Goal: Task Accomplishment & Management: Manage account settings

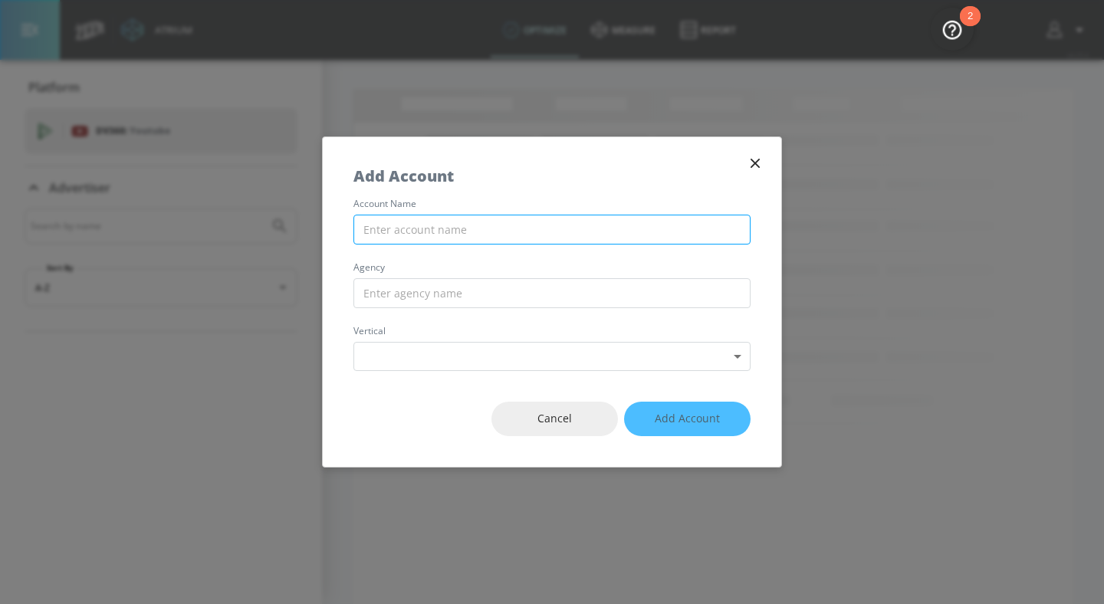
click at [563, 231] on input "text" at bounding box center [551, 230] width 397 height 30
click at [542, 412] on span "Cancel" at bounding box center [554, 418] width 65 height 19
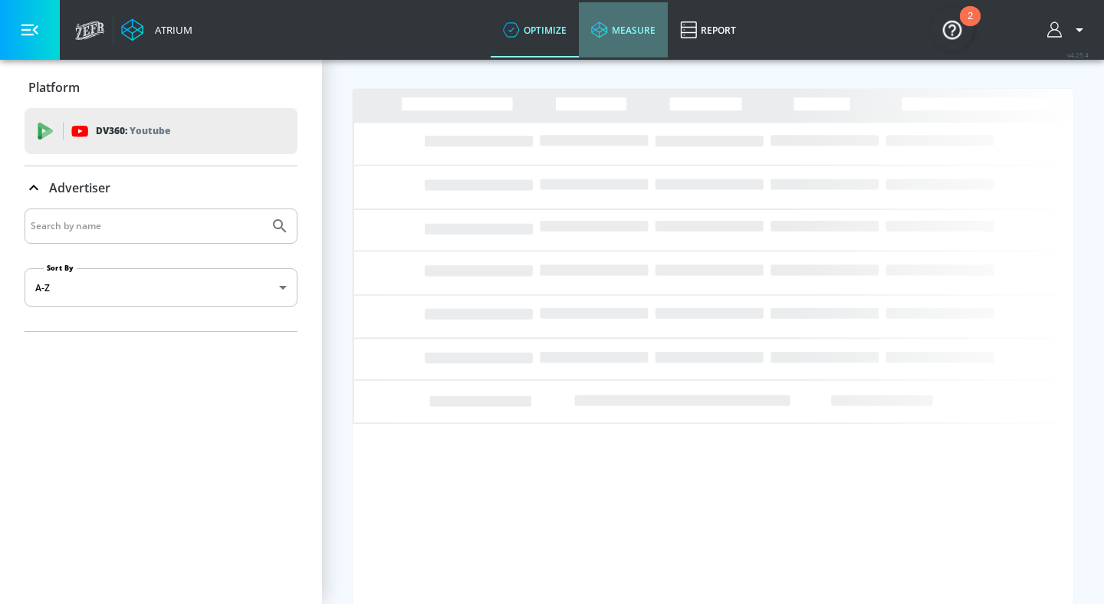
click at [631, 26] on link "measure" at bounding box center [623, 29] width 89 height 55
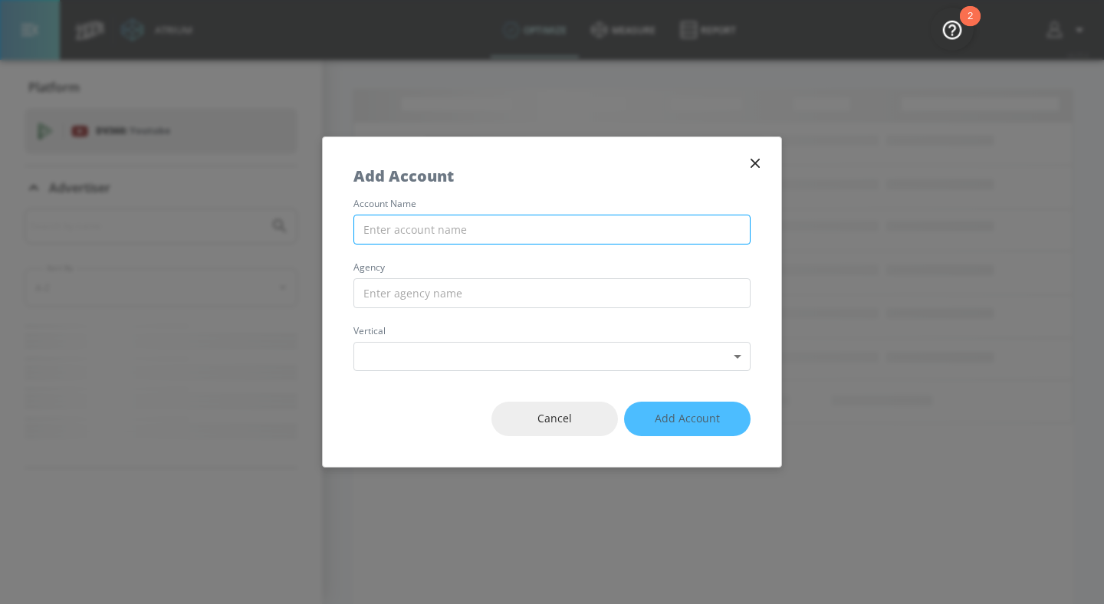
click at [518, 224] on input "text" at bounding box center [551, 230] width 397 height 30
click at [415, 234] on input "text" at bounding box center [551, 230] width 397 height 30
paste input "Cl:MDLZ_Br:CHIPS AHOY_Sub-Br:BASE_Cat:BISCUITS_Sub-Cat:COOKIES_Cur:USD_Geo:[GEO…"
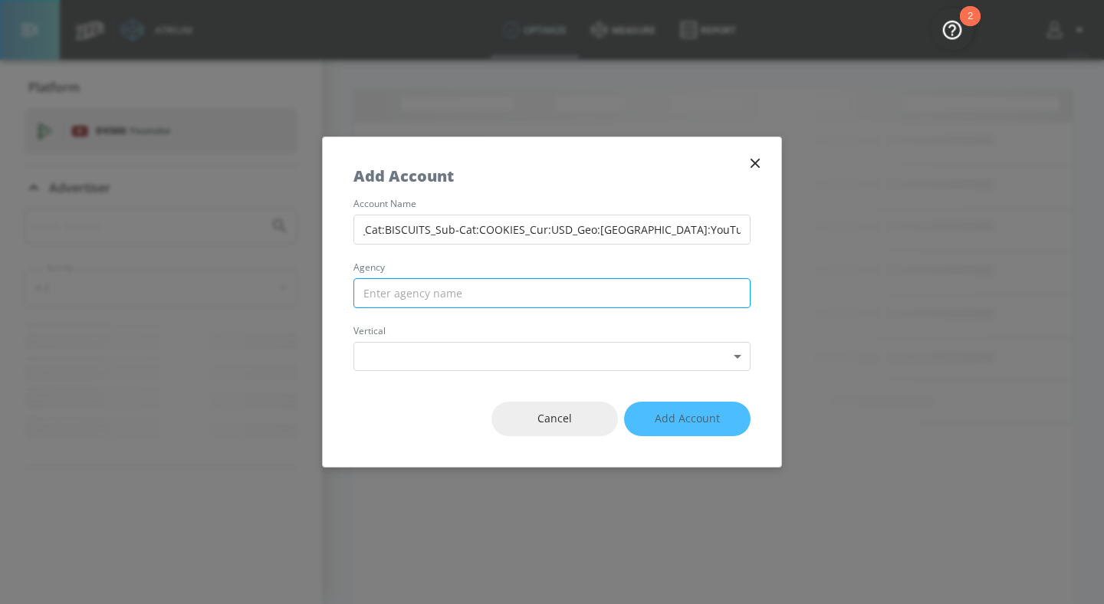
type input "Cl:MDLZ_Br:CHIPS AHOY_Sub-Br:BASE_Cat:BISCUITS_Sub-Cat:COOKIES_Cur:USD_Geo:[GEO…"
click at [439, 290] on input "text" at bounding box center [551, 293] width 397 height 30
click at [401, 294] on input "[PERSON_NAME] Media" at bounding box center [551, 293] width 397 height 30
type input "VaynerMedia"
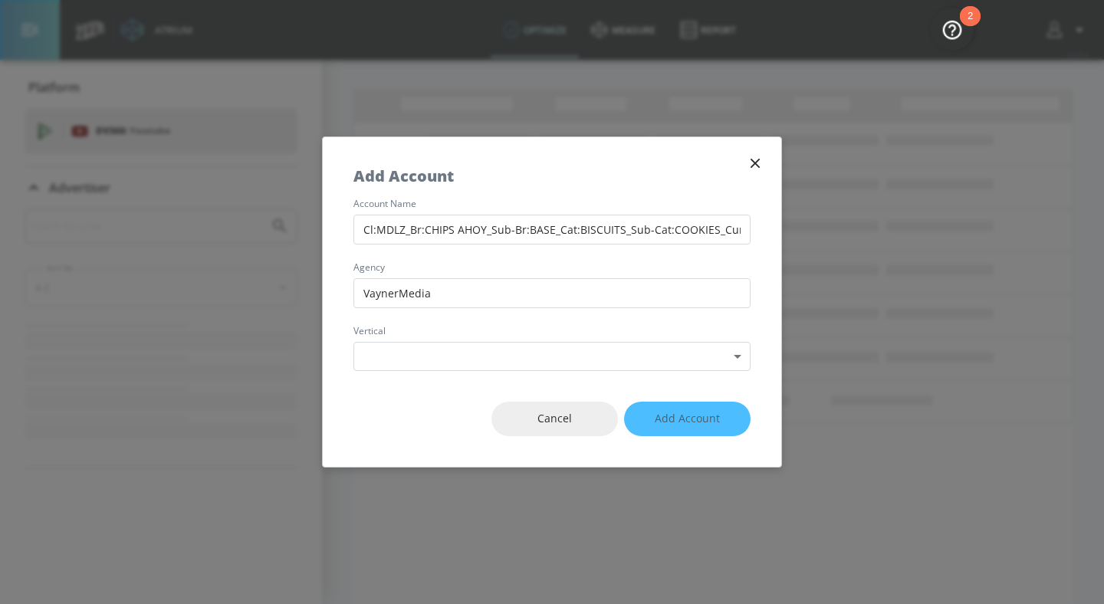
click at [429, 323] on div "account name Cl:MDLZ_Br:CHIPS AHOY_Sub-Br:BASE_Cat:BISCUITS_Sub-Cat:COOKIES_Cur…" at bounding box center [552, 285] width 458 height 172
click at [448, 352] on body "Atrium optimize measure Report optimize measure Report v 4.25.4 Platform DV360:…" at bounding box center [552, 302] width 1104 height 604
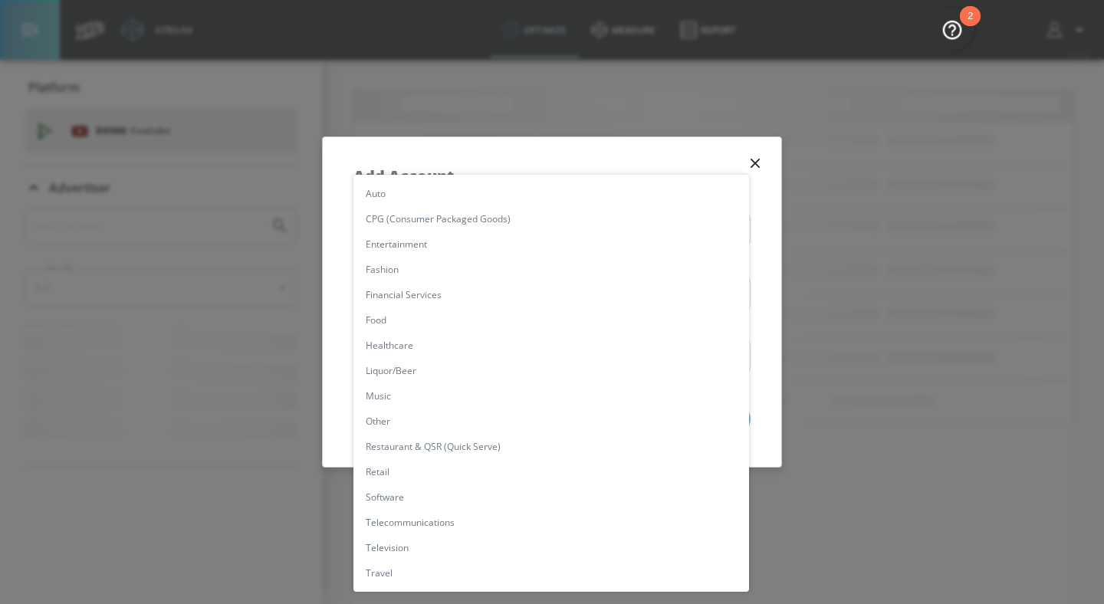
click at [470, 218] on li "CPG (Consumer Packaged Goods)" at bounding box center [550, 218] width 395 height 25
type input "[object Object]"
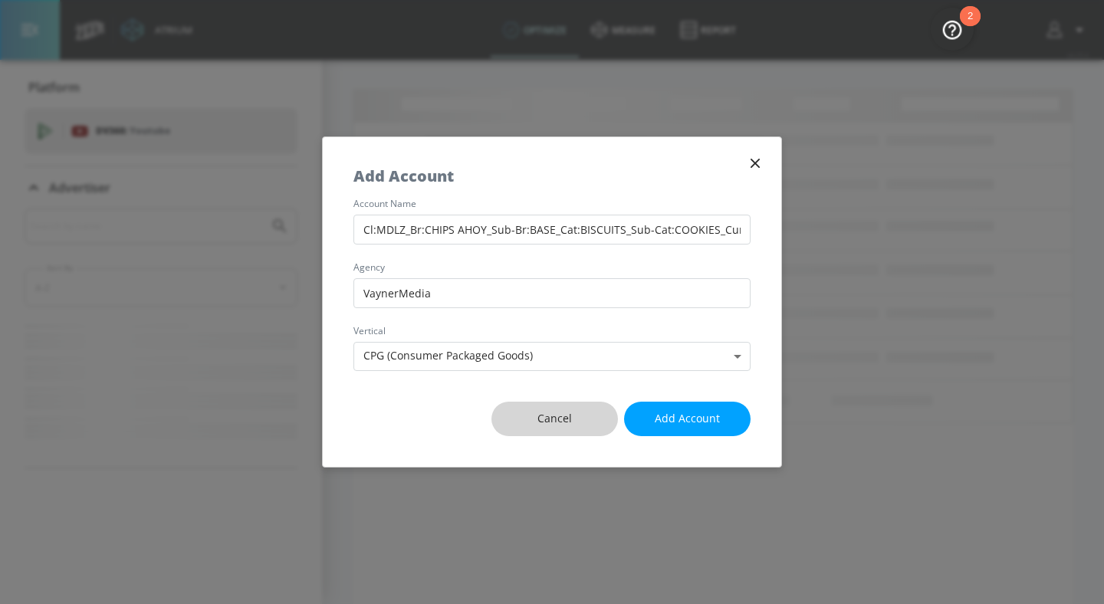
click at [555, 415] on span "Cancel" at bounding box center [554, 418] width 65 height 19
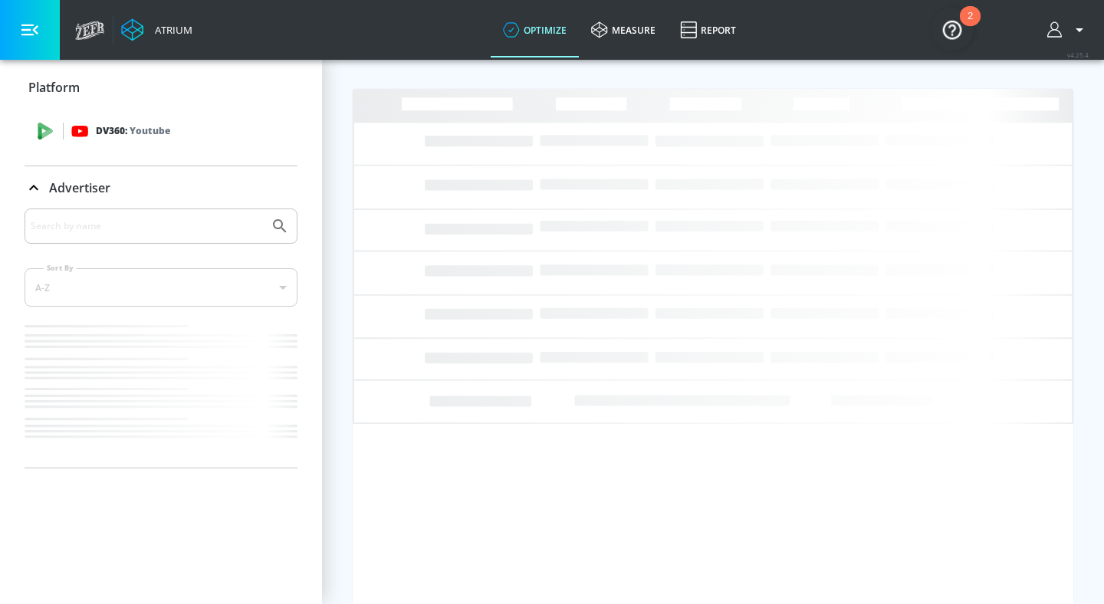
click at [153, 129] on p "Youtube" at bounding box center [150, 131] width 41 height 16
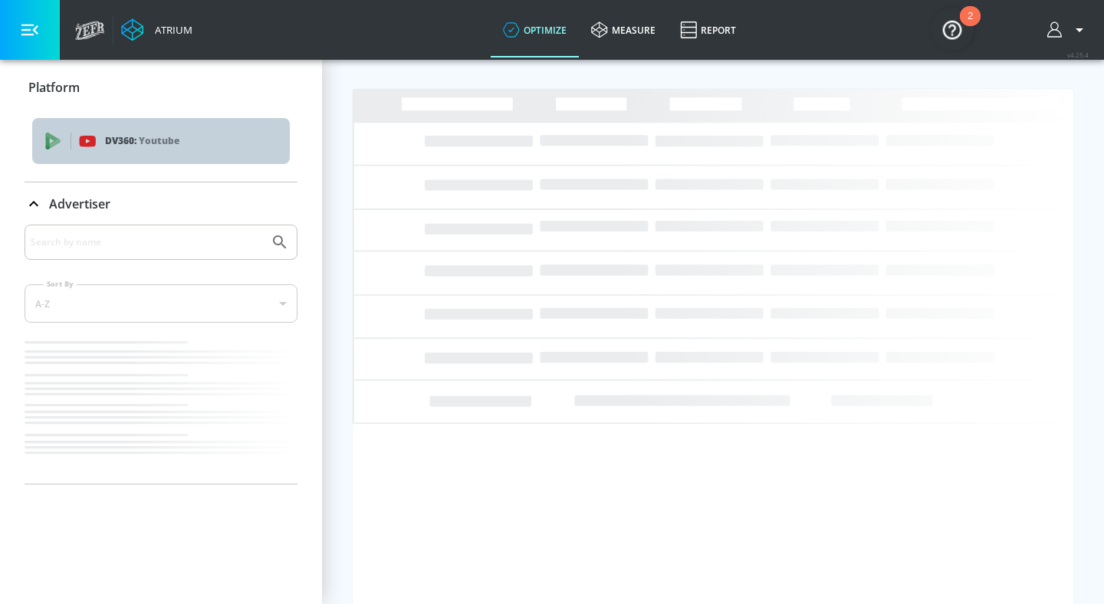
click at [152, 147] on p "Youtube" at bounding box center [159, 141] width 41 height 16
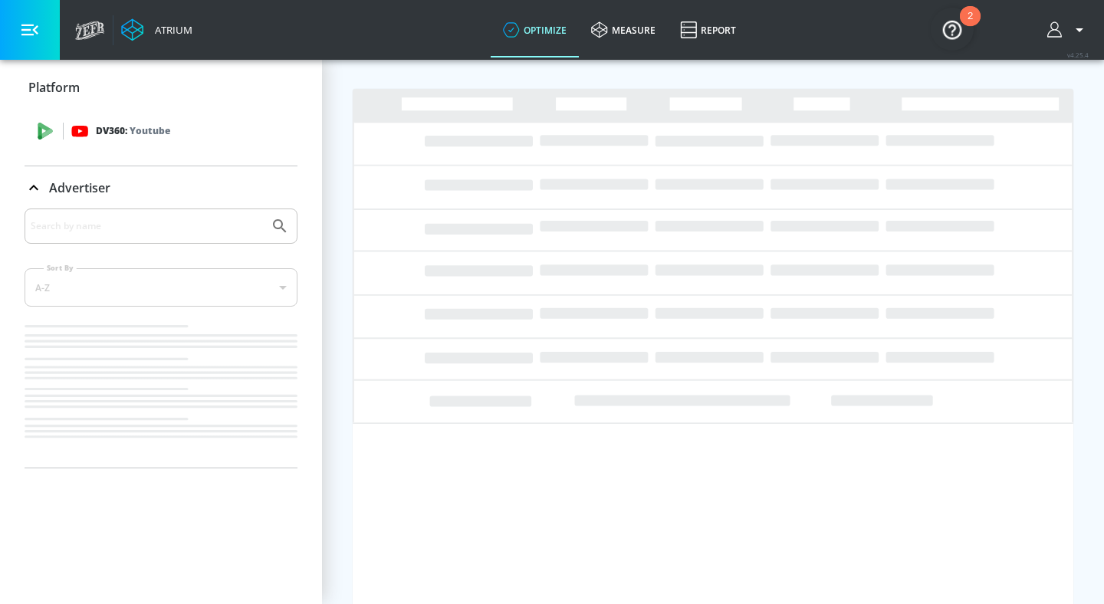
click at [66, 132] on span "DV360: Youtube" at bounding box center [161, 131] width 248 height 17
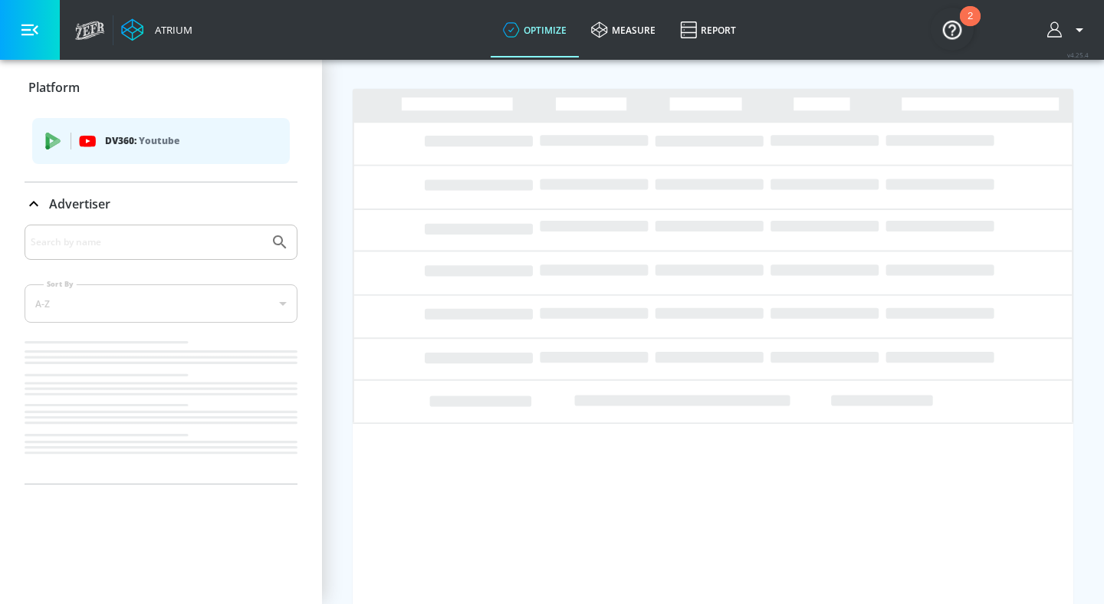
click at [34, 207] on icon at bounding box center [34, 204] width 18 height 18
click at [44, 214] on div "Advertiser" at bounding box center [161, 203] width 273 height 43
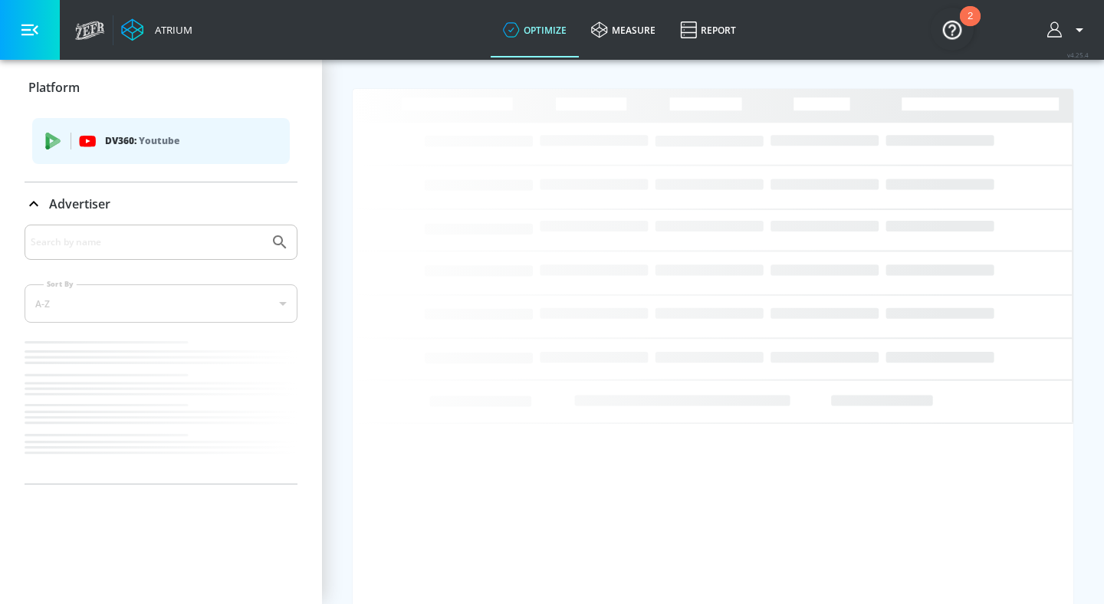
click at [44, 214] on div "Advertiser" at bounding box center [161, 203] width 273 height 43
click at [125, 134] on p "DV360: Youtube" at bounding box center [191, 141] width 172 height 17
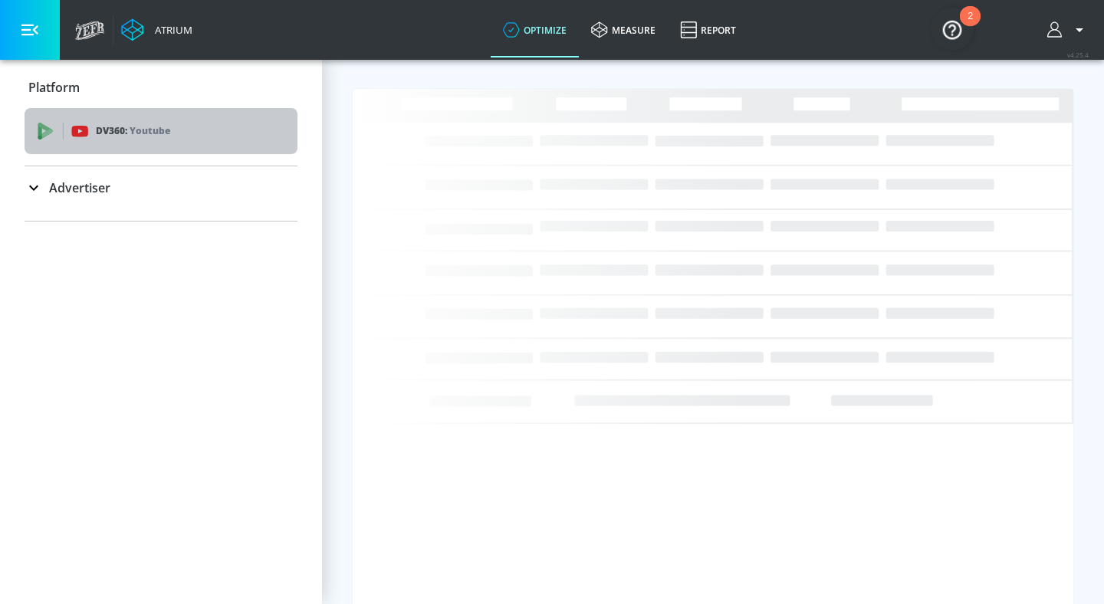
click at [125, 134] on p "DV360: Youtube" at bounding box center [133, 131] width 74 height 17
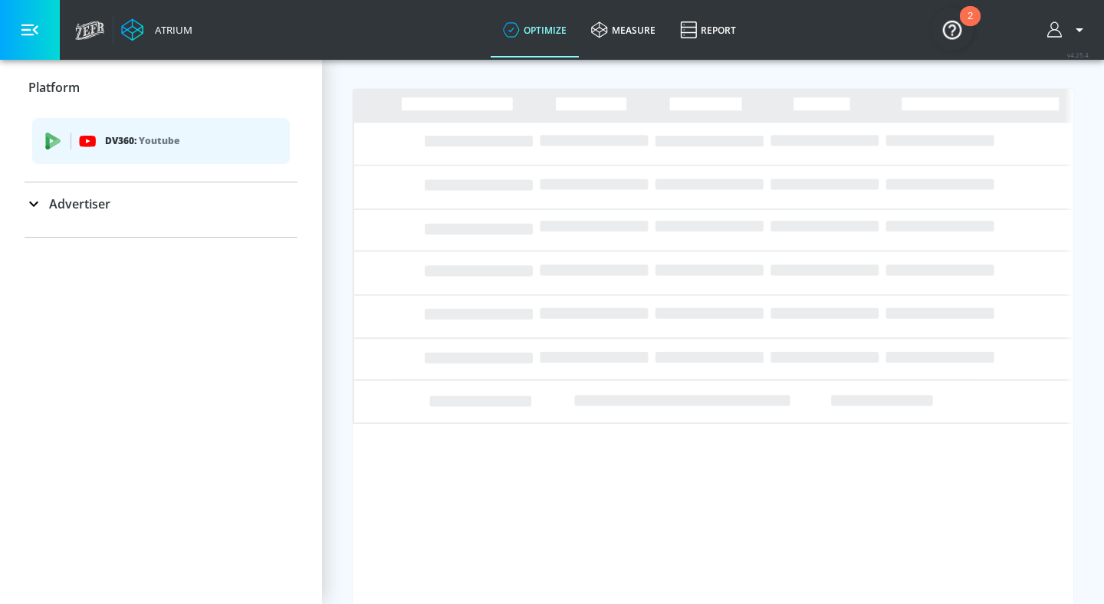
click at [142, 172] on ul "DV360: Youtube" at bounding box center [161, 143] width 258 height 62
click at [631, 39] on link "measure" at bounding box center [623, 29] width 89 height 55
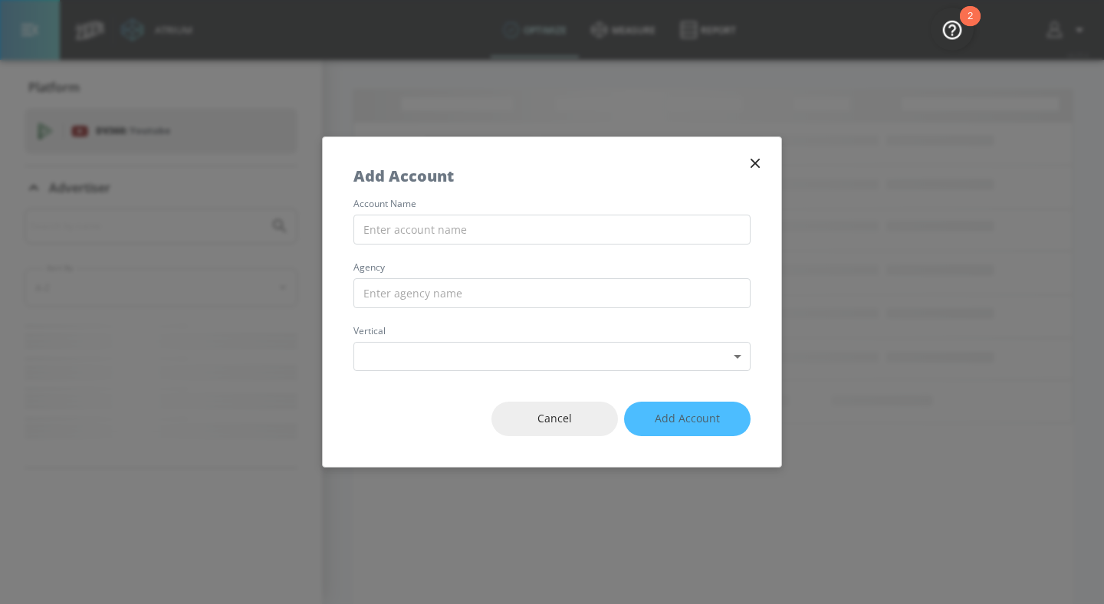
click at [753, 168] on icon "button" at bounding box center [754, 163] width 17 height 17
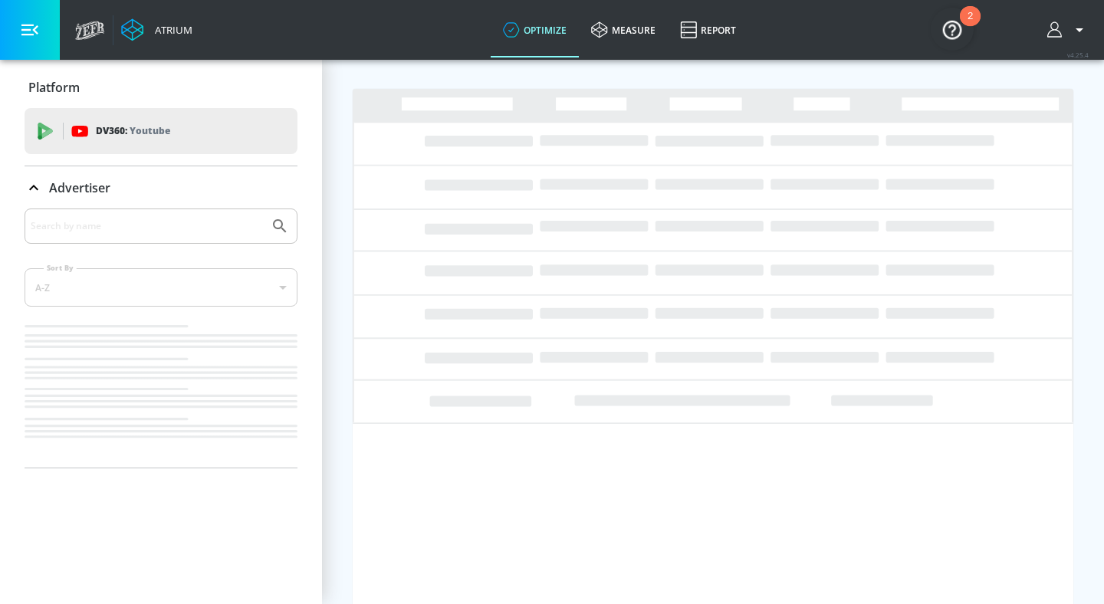
click at [962, 20] on div "2" at bounding box center [970, 16] width 21 height 20
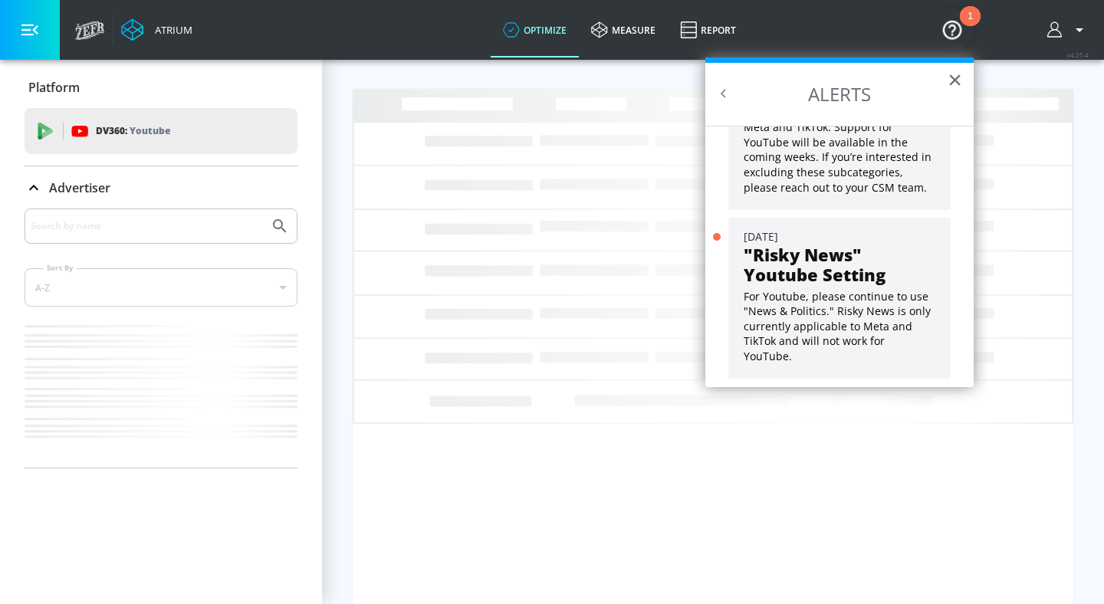
scroll to position [123, 0]
click at [950, 78] on button "×" at bounding box center [954, 79] width 15 height 25
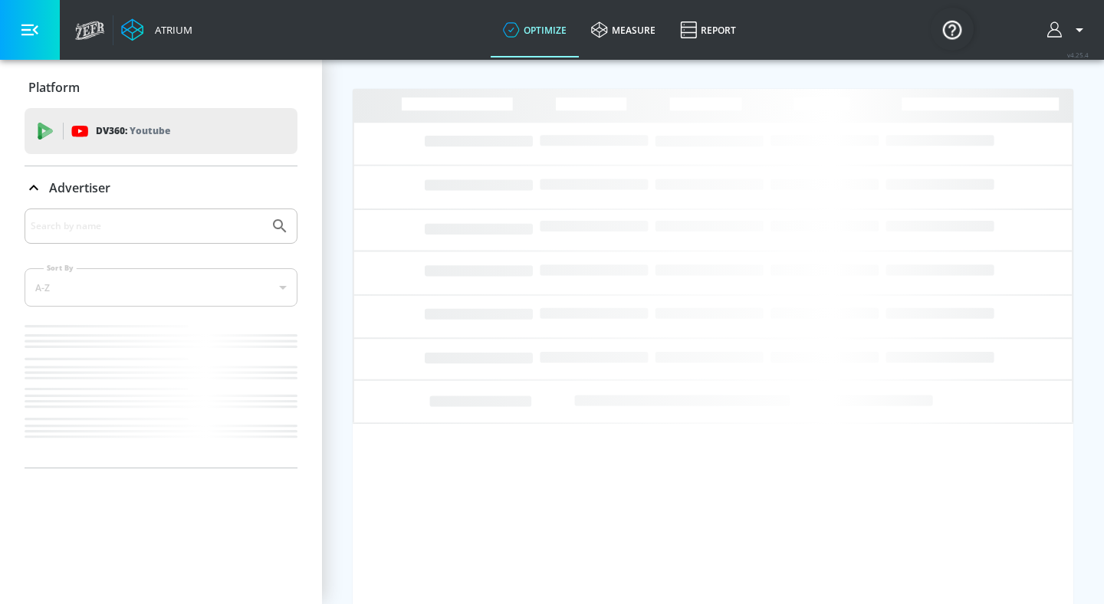
click at [1059, 33] on icon "button" at bounding box center [1054, 28] width 15 height 15
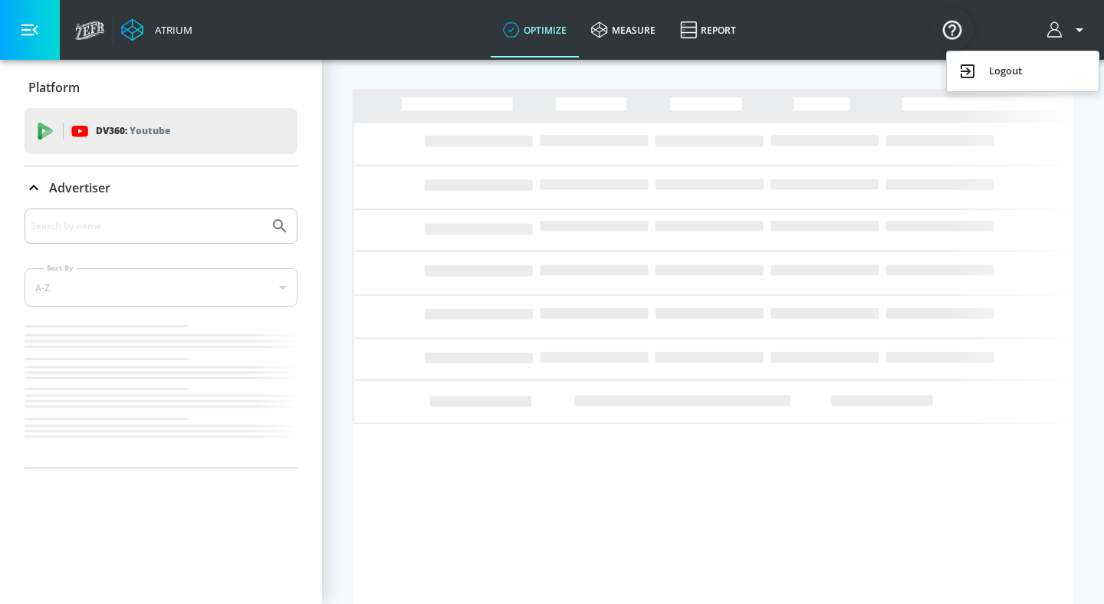
click at [686, 91] on div at bounding box center [552, 302] width 1104 height 604
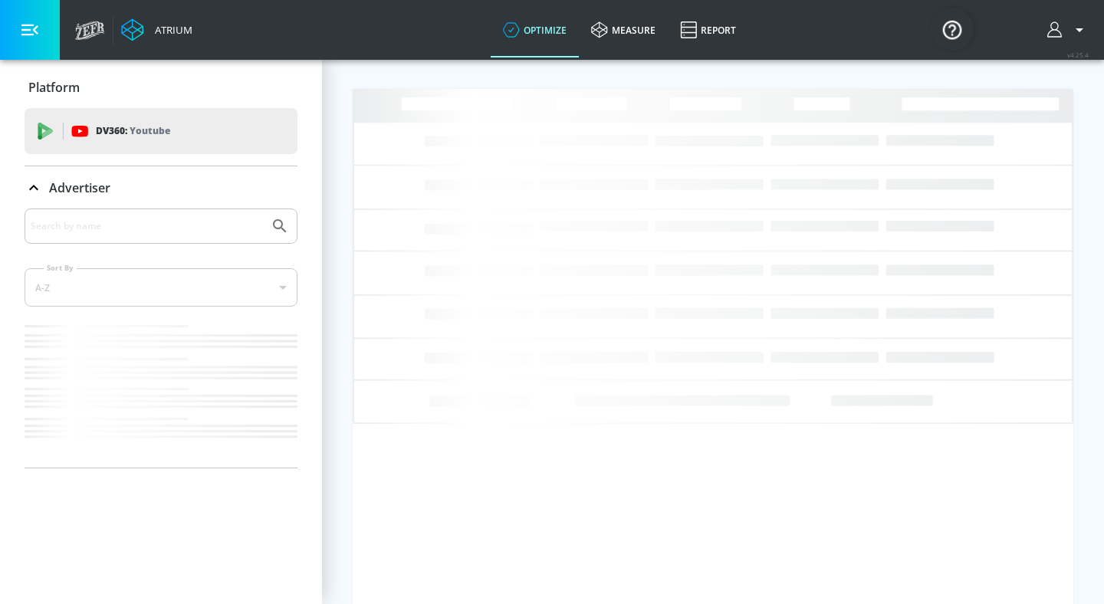
click at [136, 34] on icon at bounding box center [132, 29] width 23 height 23
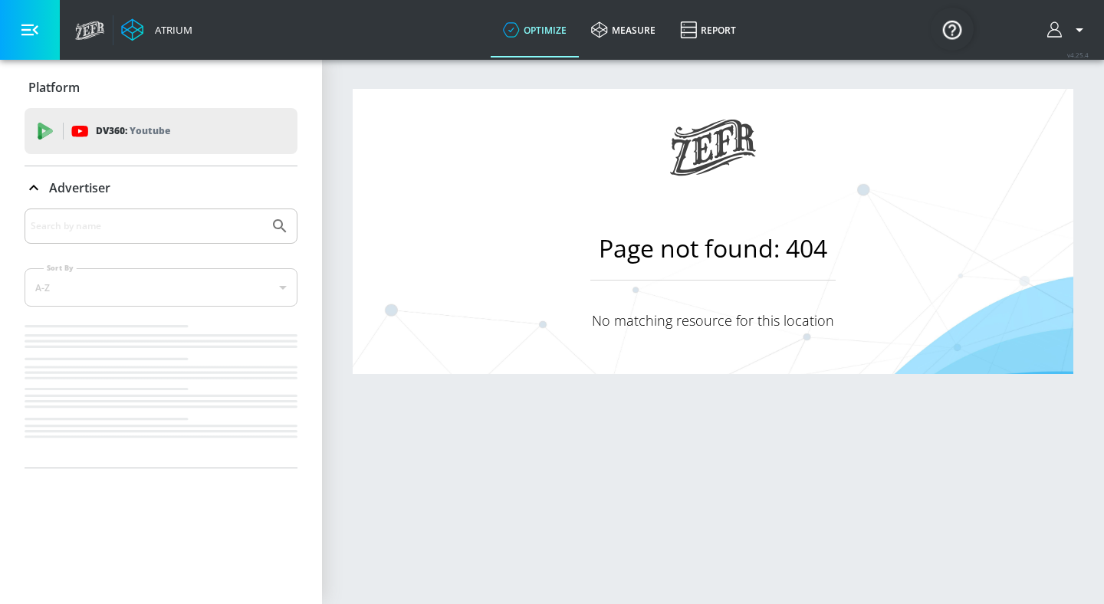
click at [136, 34] on icon at bounding box center [132, 29] width 23 height 23
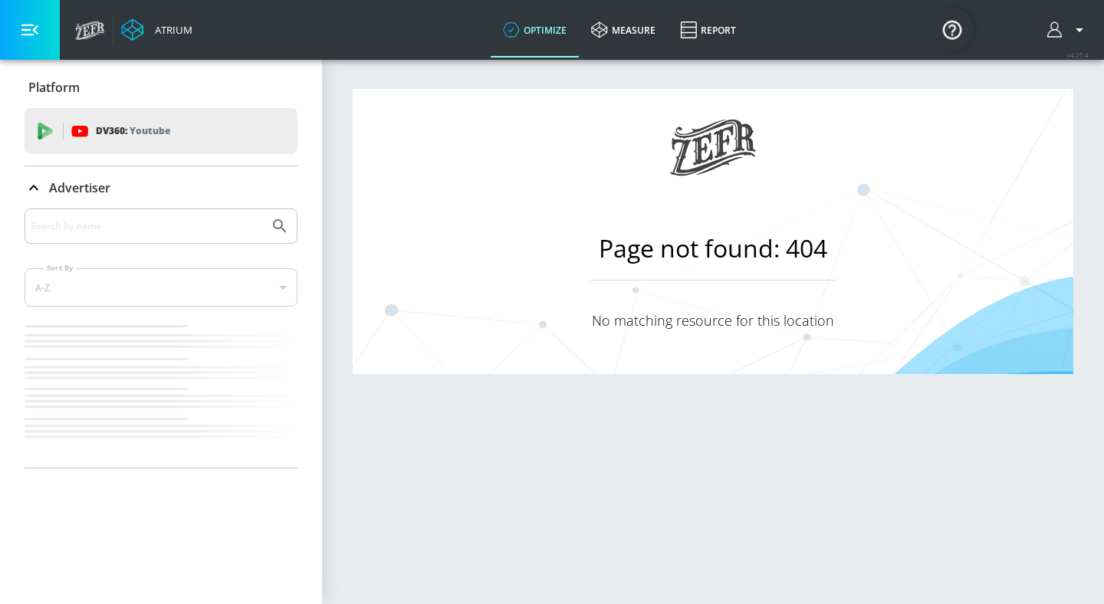
click at [136, 34] on icon at bounding box center [132, 29] width 23 height 23
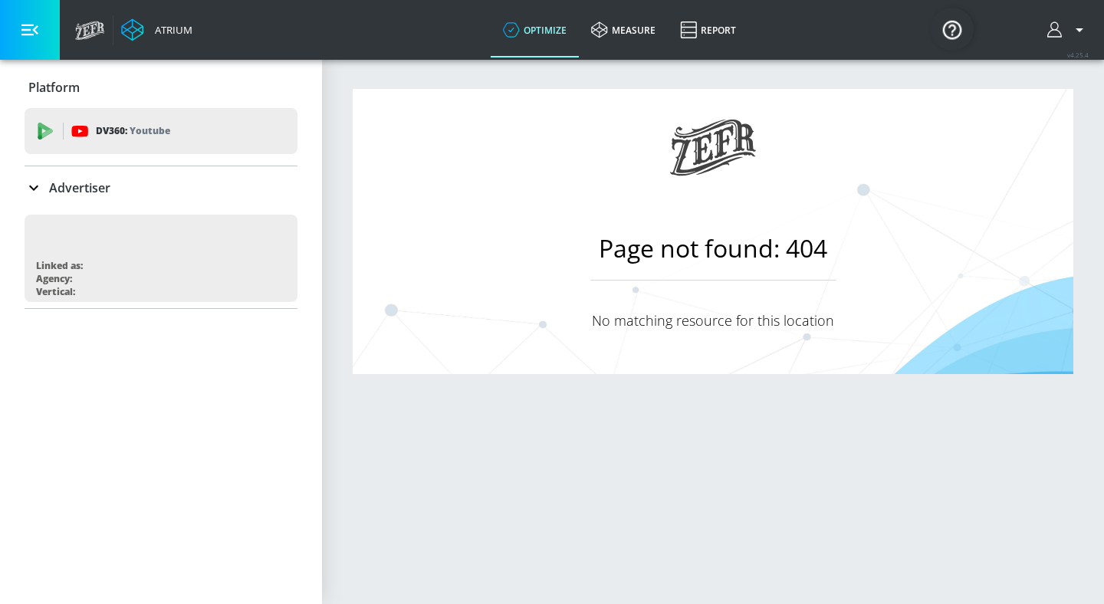
click at [78, 185] on p "Advertiser" at bounding box center [79, 187] width 61 height 17
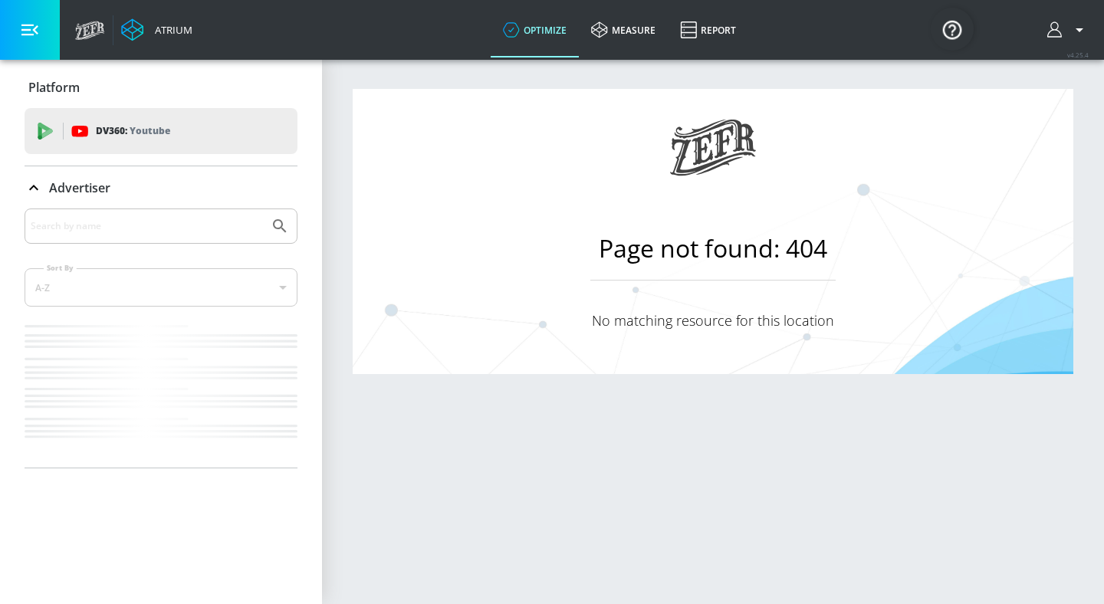
click at [78, 185] on p "Advertiser" at bounding box center [79, 187] width 61 height 17
click at [284, 233] on icon "button" at bounding box center [282, 233] width 2 height 10
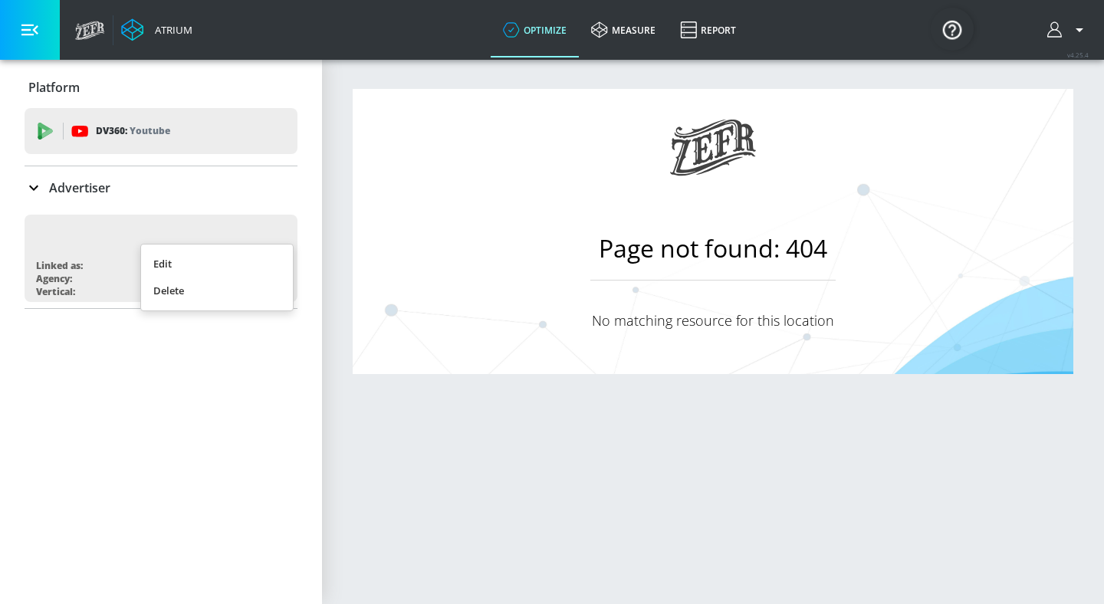
click at [240, 251] on li "Edit" at bounding box center [217, 264] width 152 height 27
